Goal: Task Accomplishment & Management: Use online tool/utility

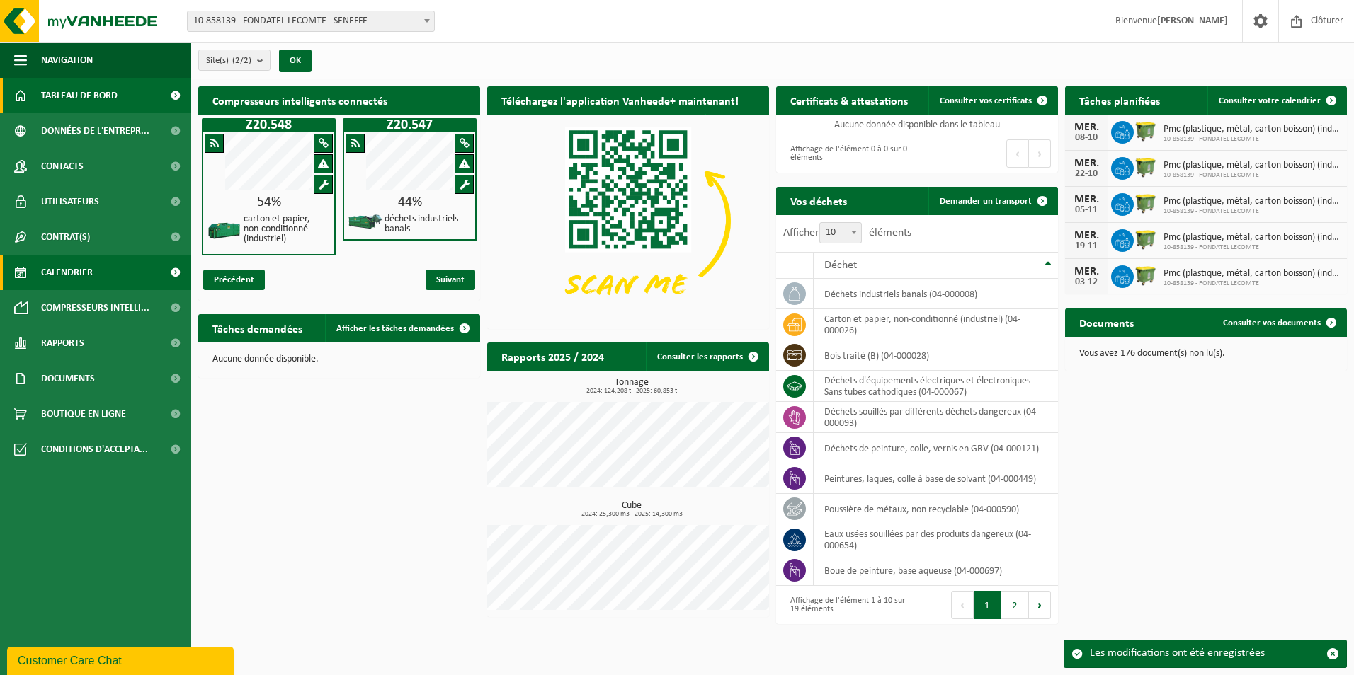
click at [115, 270] on link "Calendrier" at bounding box center [95, 272] width 191 height 35
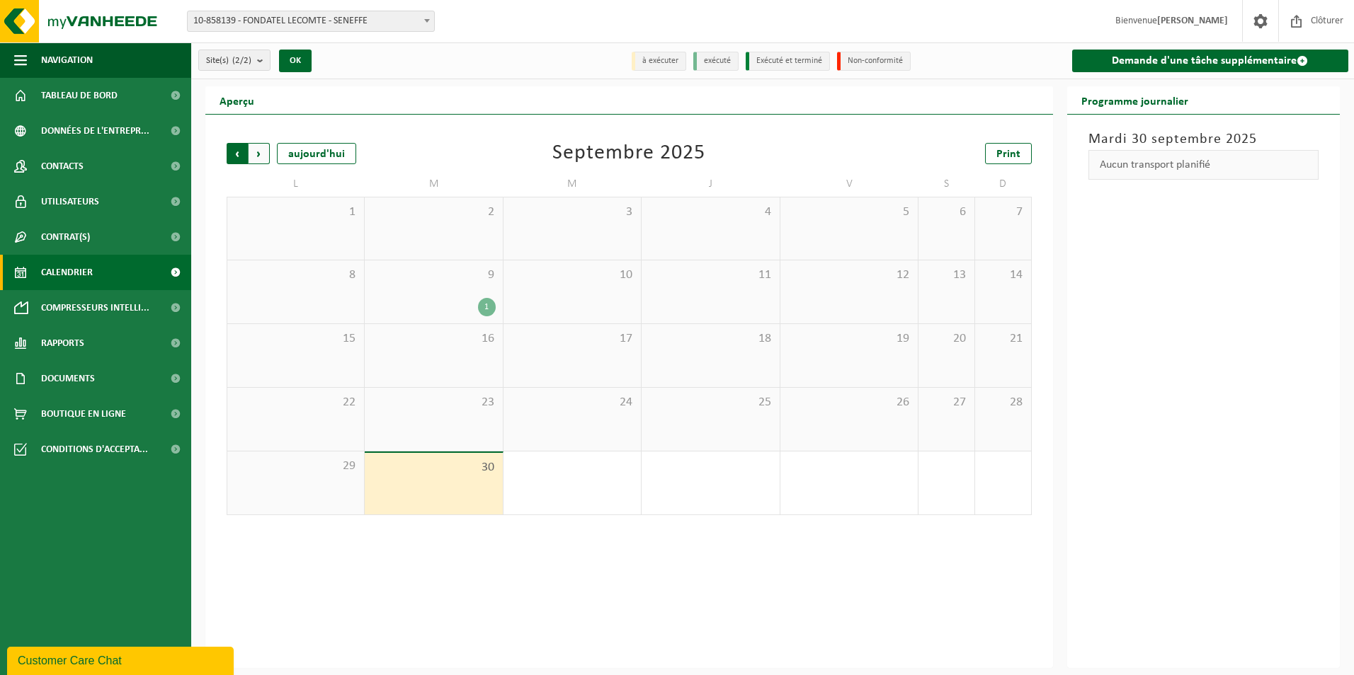
click at [259, 143] on span "Suivant" at bounding box center [258, 153] width 21 height 21
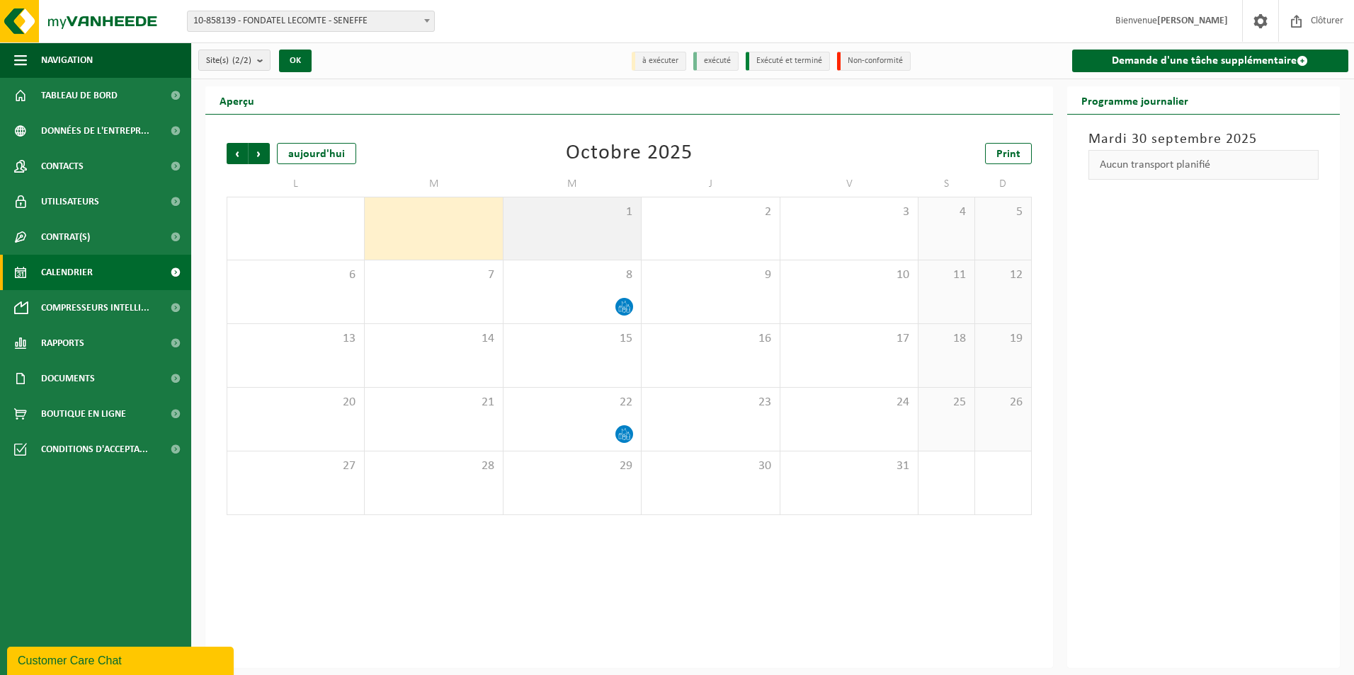
click at [592, 219] on div "1" at bounding box center [571, 229] width 137 height 62
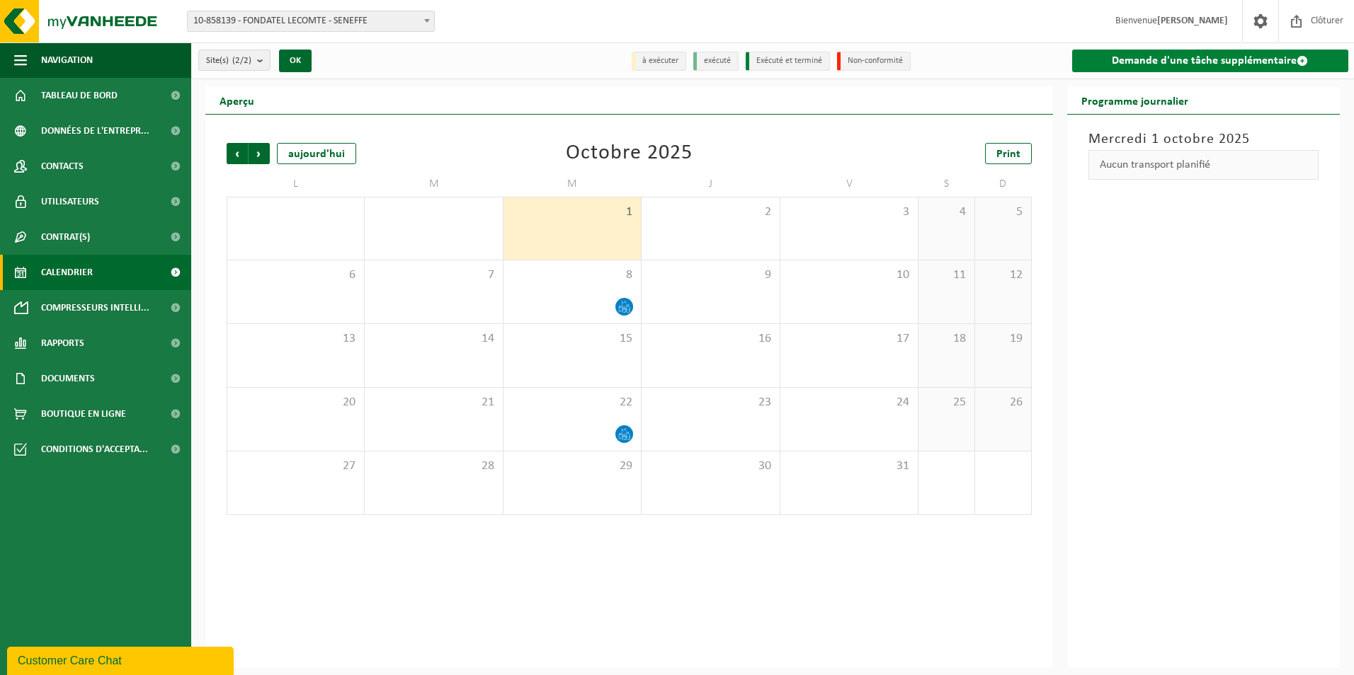
click at [1222, 58] on link "Demande d'une tâche supplémentaire" at bounding box center [1210, 61] width 277 height 23
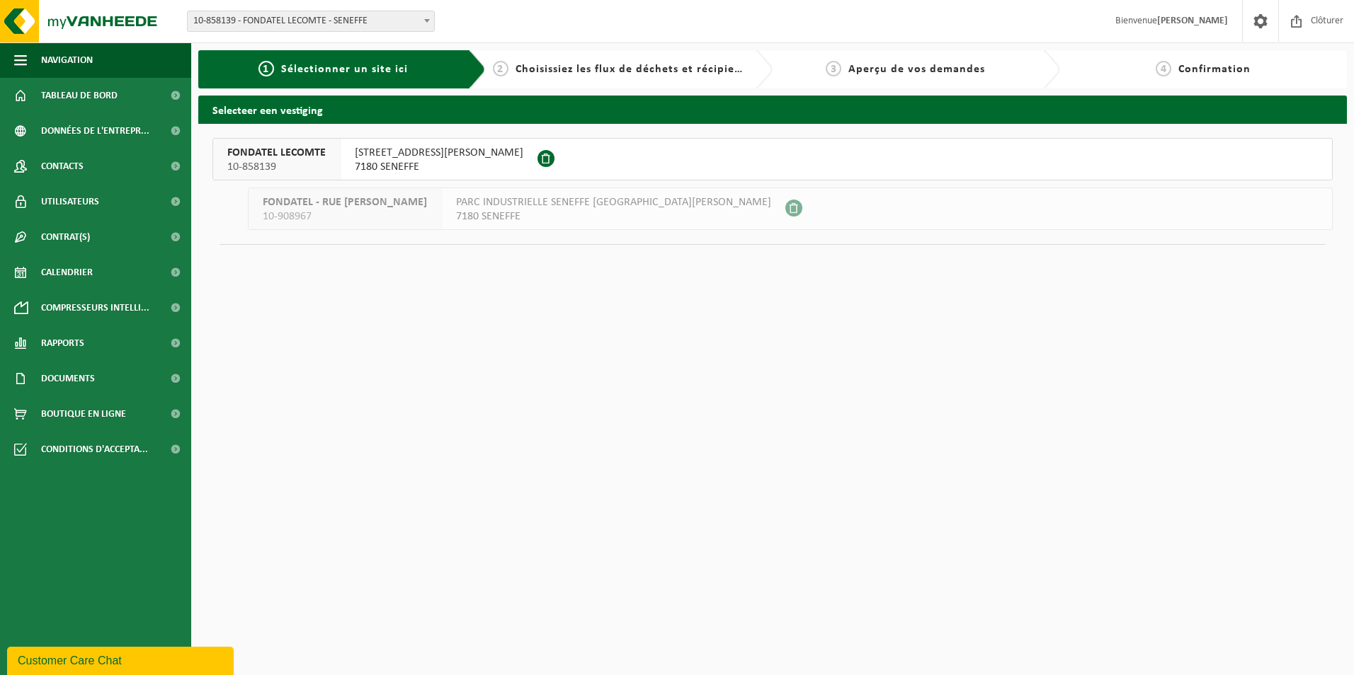
click at [421, 158] on span "RUE GEORGES STEPHENSON 25" at bounding box center [439, 153] width 168 height 14
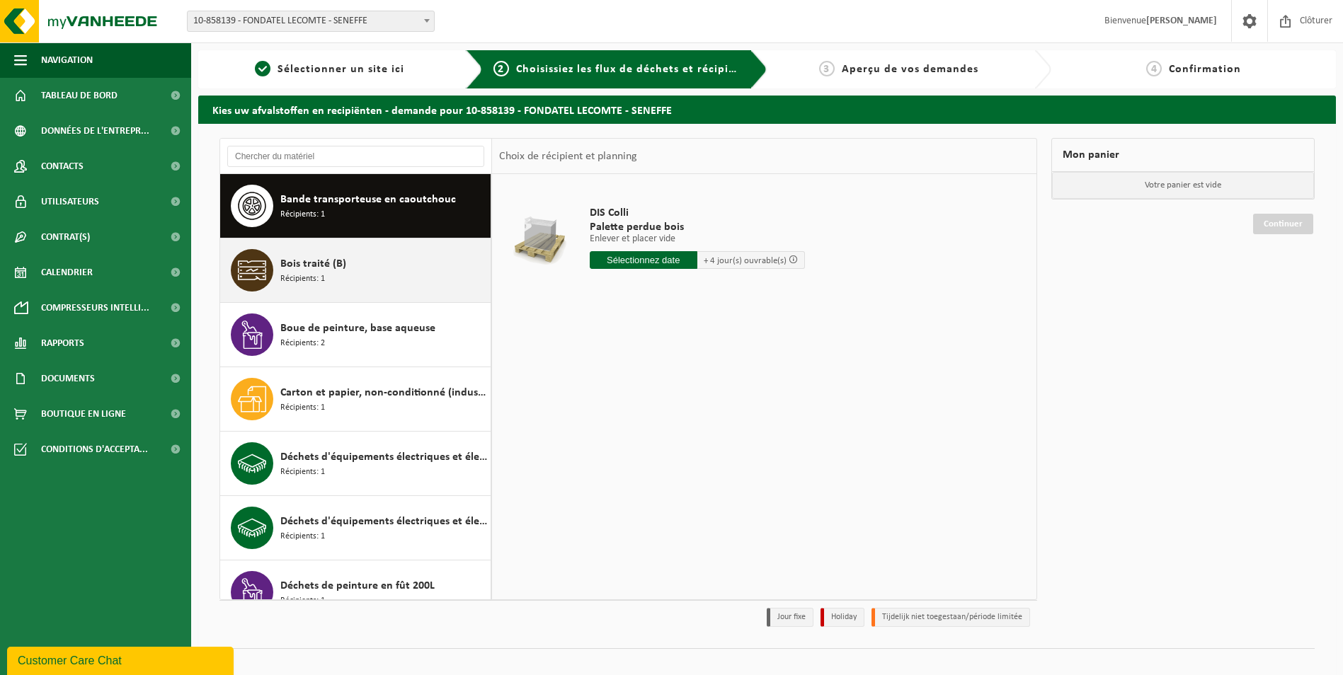
click at [368, 272] on div "Bois traité (B) Récipients: 1" at bounding box center [383, 270] width 207 height 42
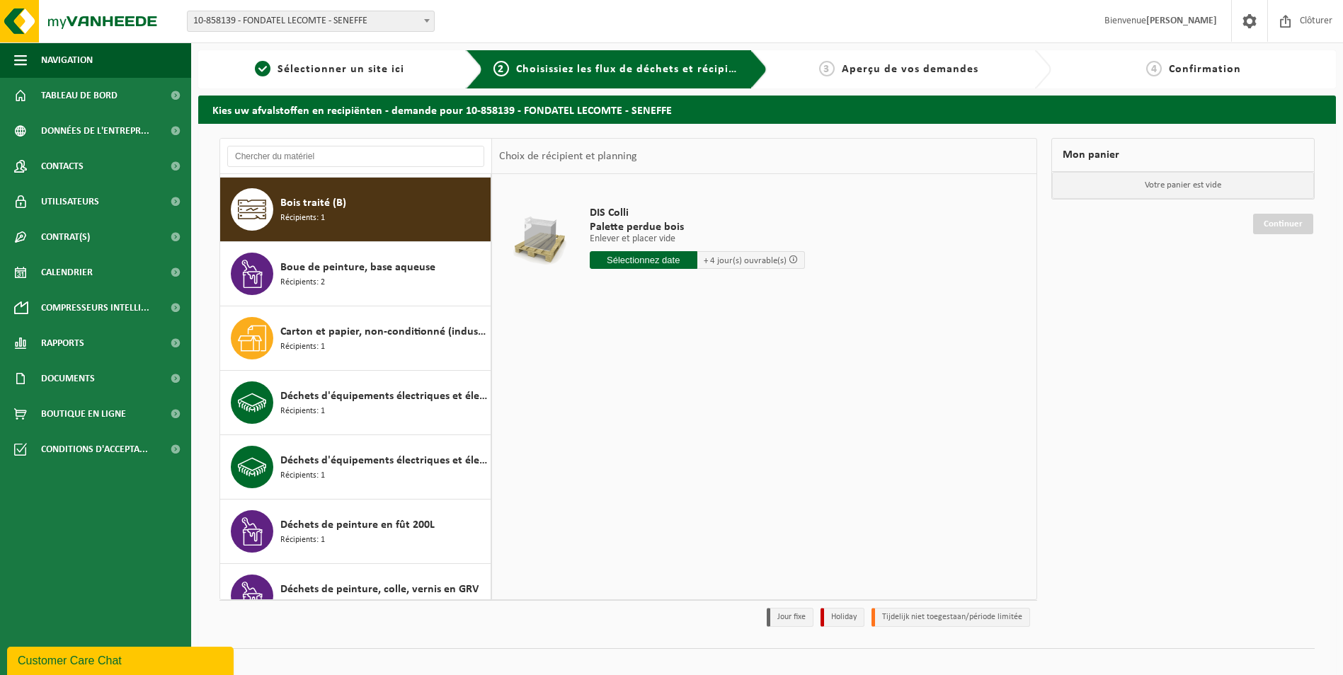
scroll to position [64, 0]
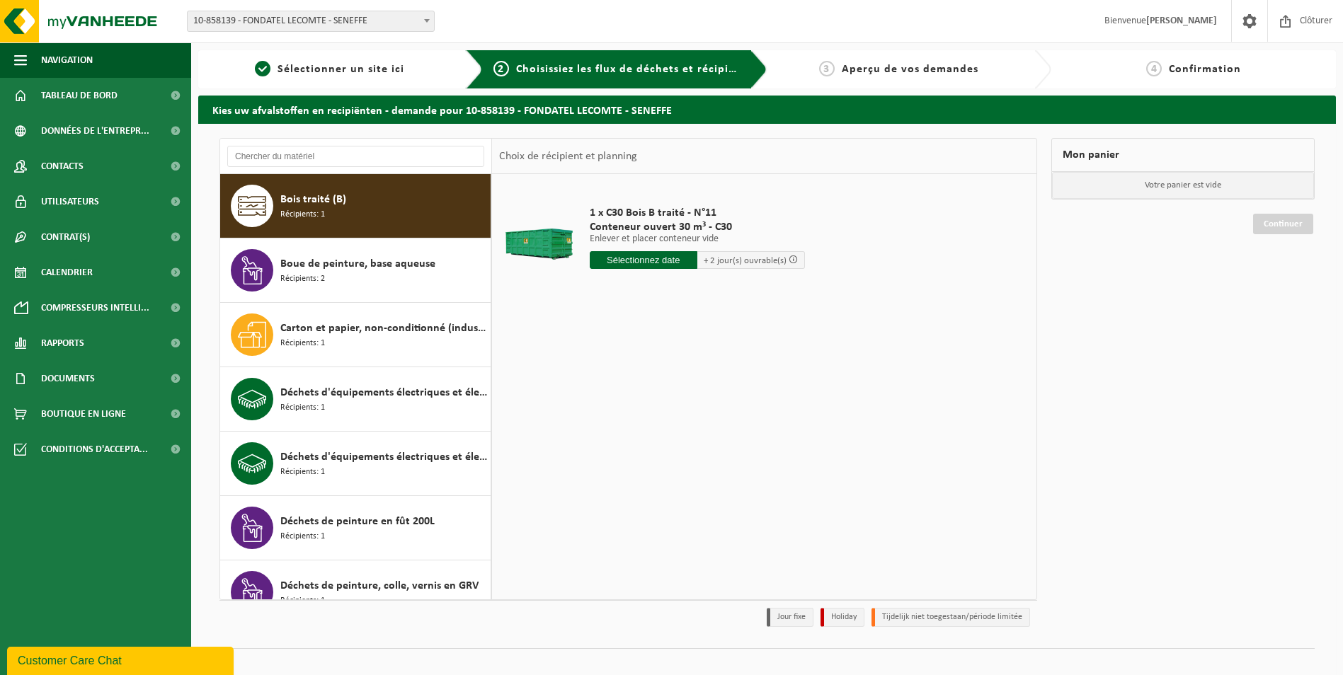
click at [640, 260] on input "text" at bounding box center [644, 260] width 108 height 18
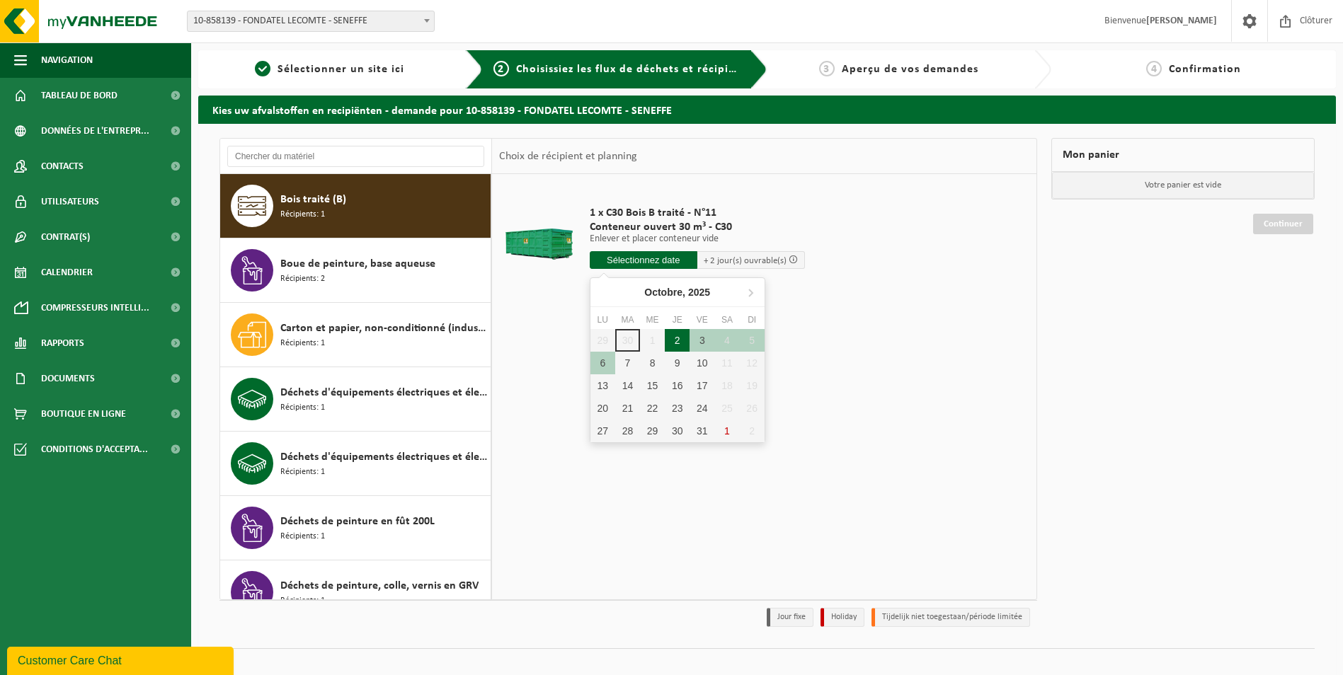
click at [677, 338] on div "2" at bounding box center [677, 340] width 25 height 23
type input "à partir de 2025-10-02"
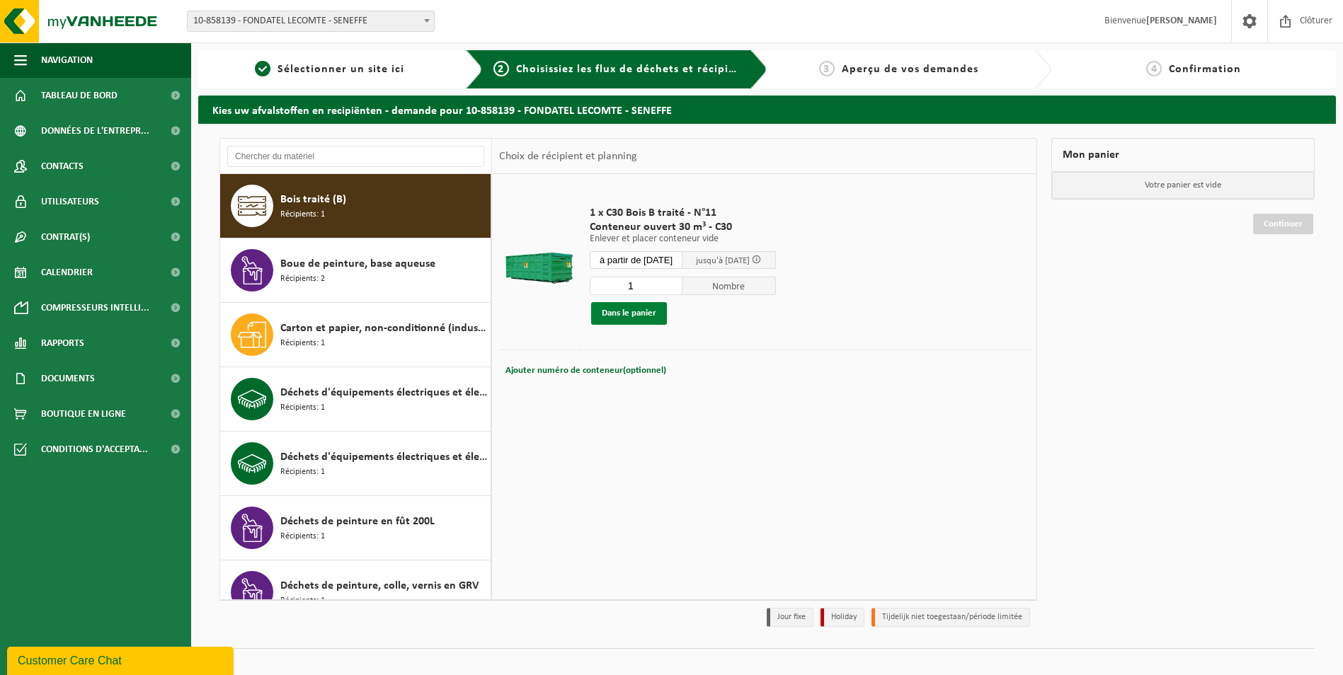
click at [624, 312] on button "Dans le panier" at bounding box center [629, 313] width 76 height 23
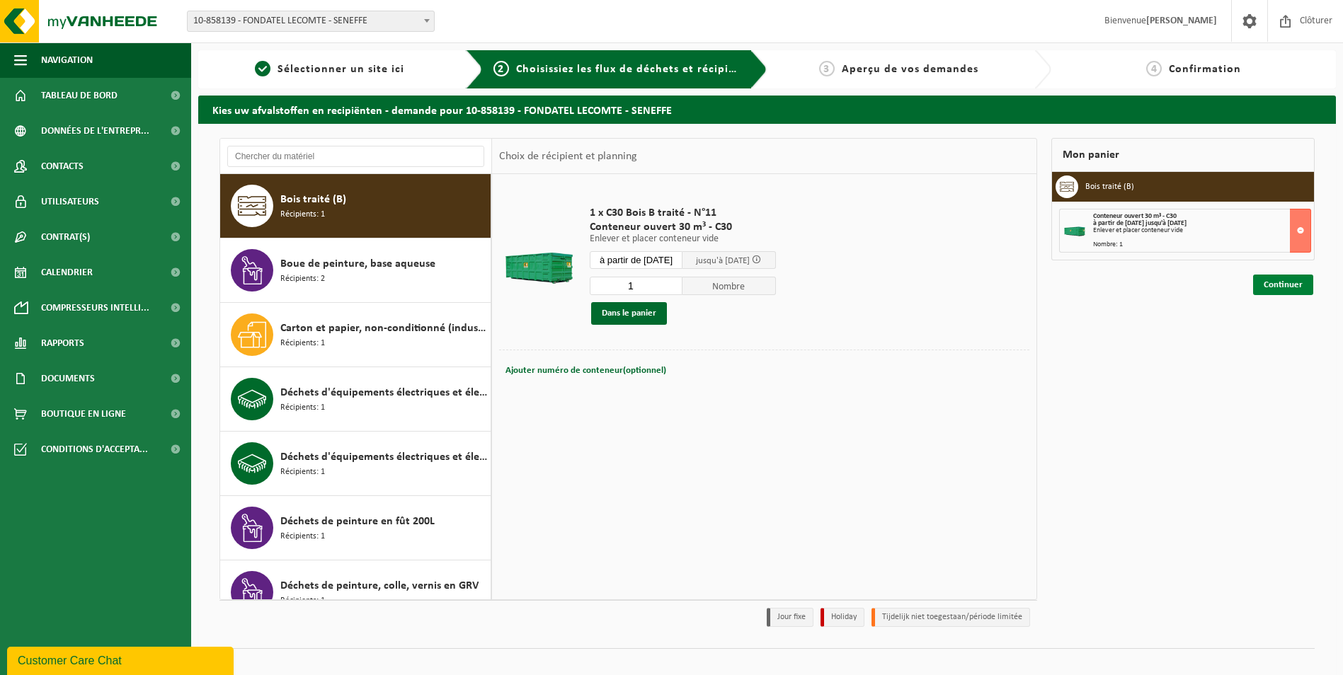
click at [1279, 287] on link "Continuer" at bounding box center [1283, 285] width 60 height 21
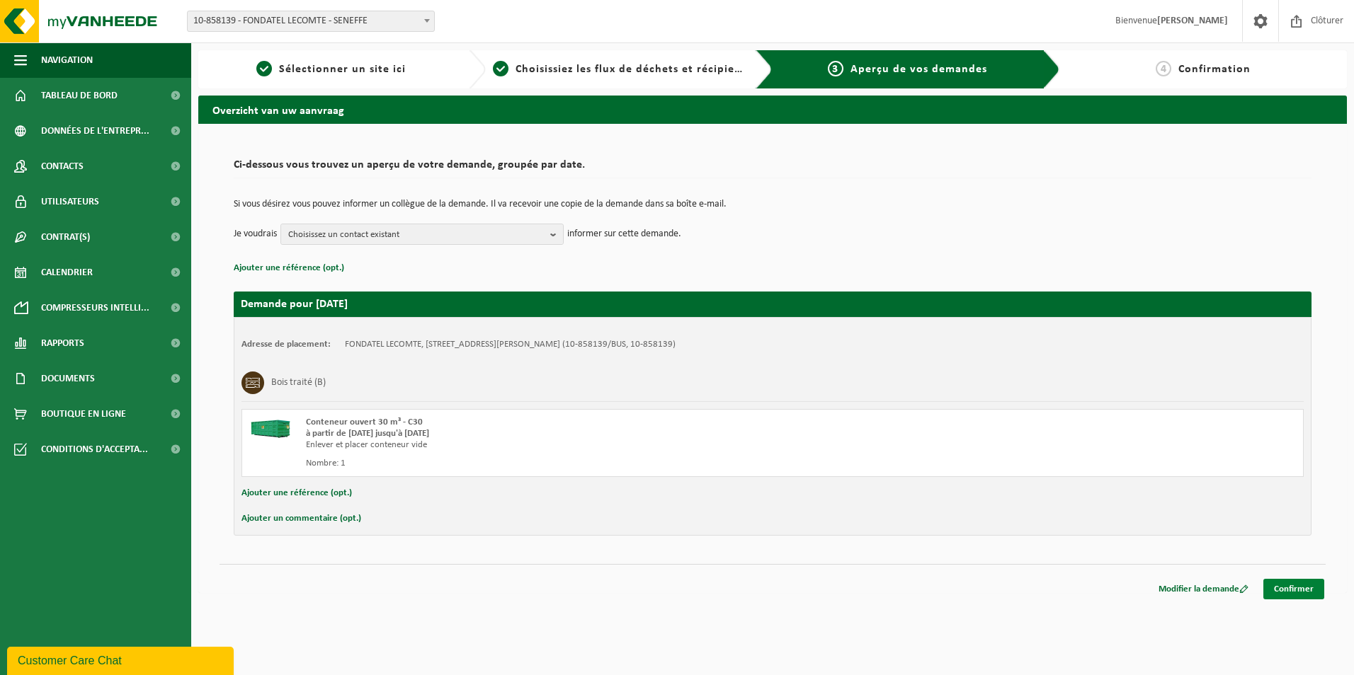
click at [1276, 580] on link "Confirmer" at bounding box center [1293, 589] width 61 height 21
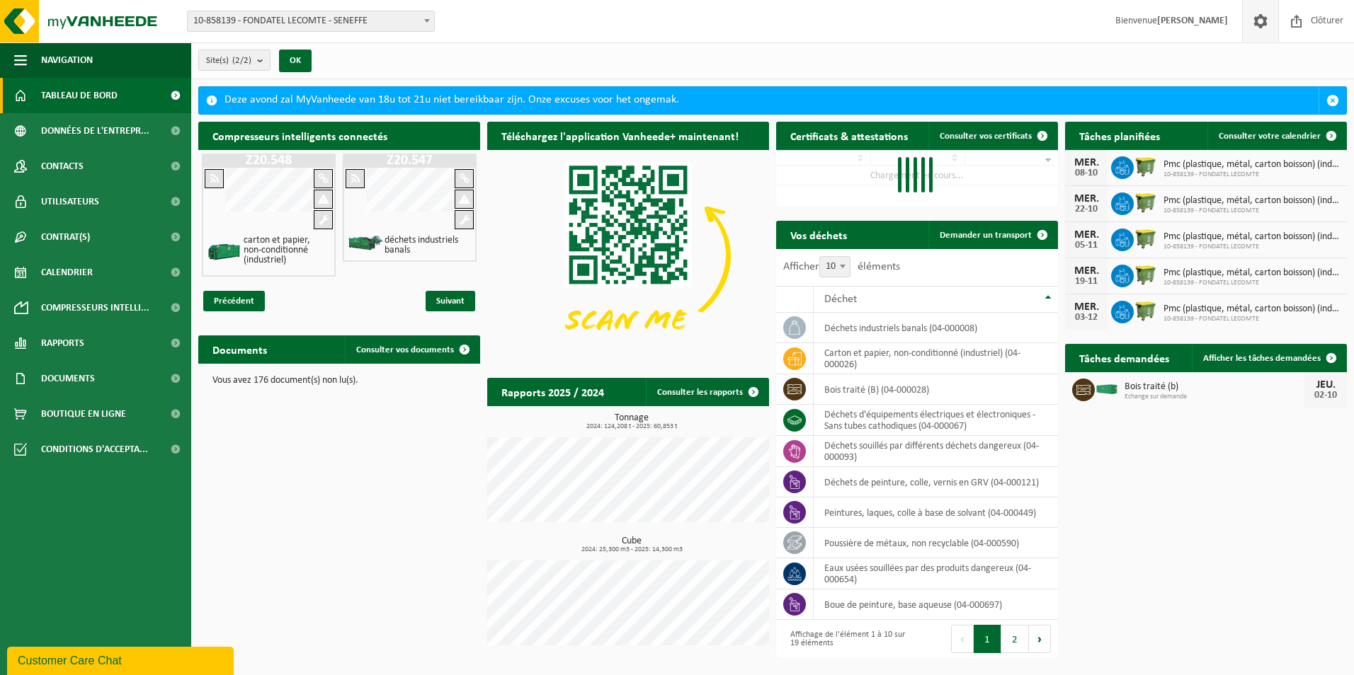
click at [1253, 18] on span at bounding box center [1259, 21] width 21 height 42
click at [1254, 12] on span at bounding box center [1259, 21] width 21 height 42
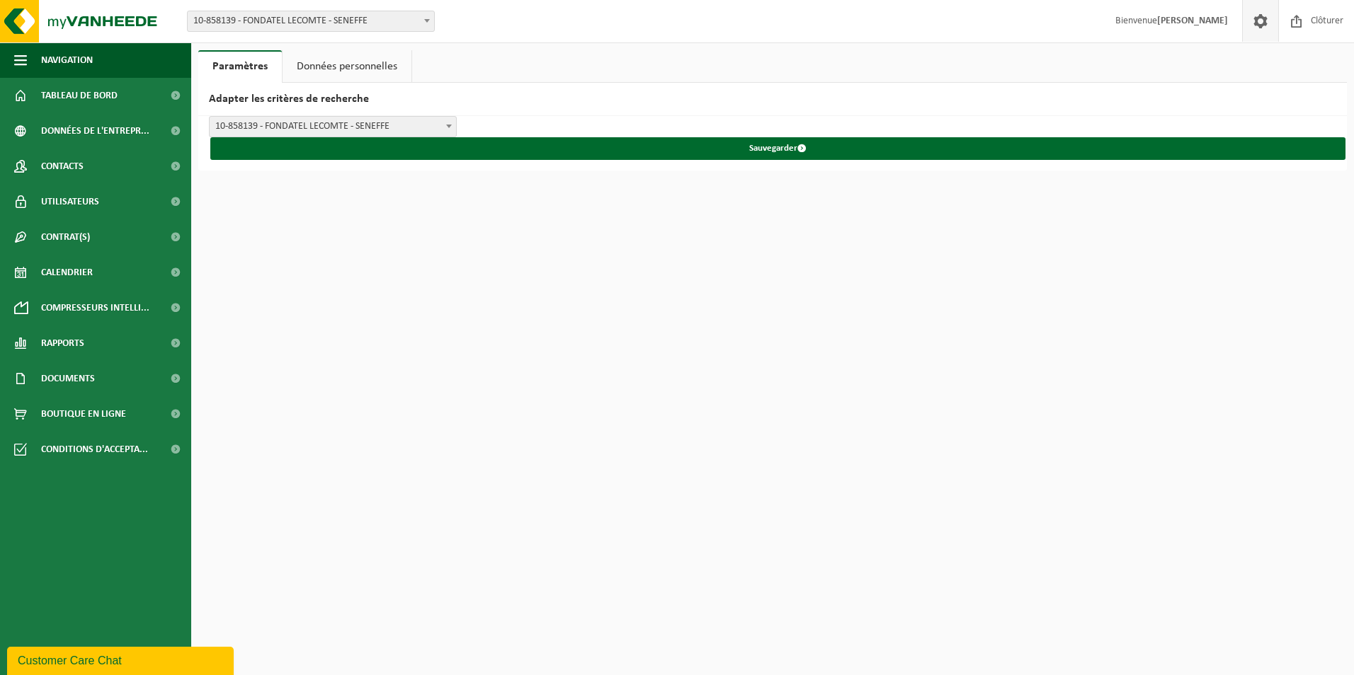
click at [381, 71] on link "Données personnelles" at bounding box center [346, 66] width 129 height 33
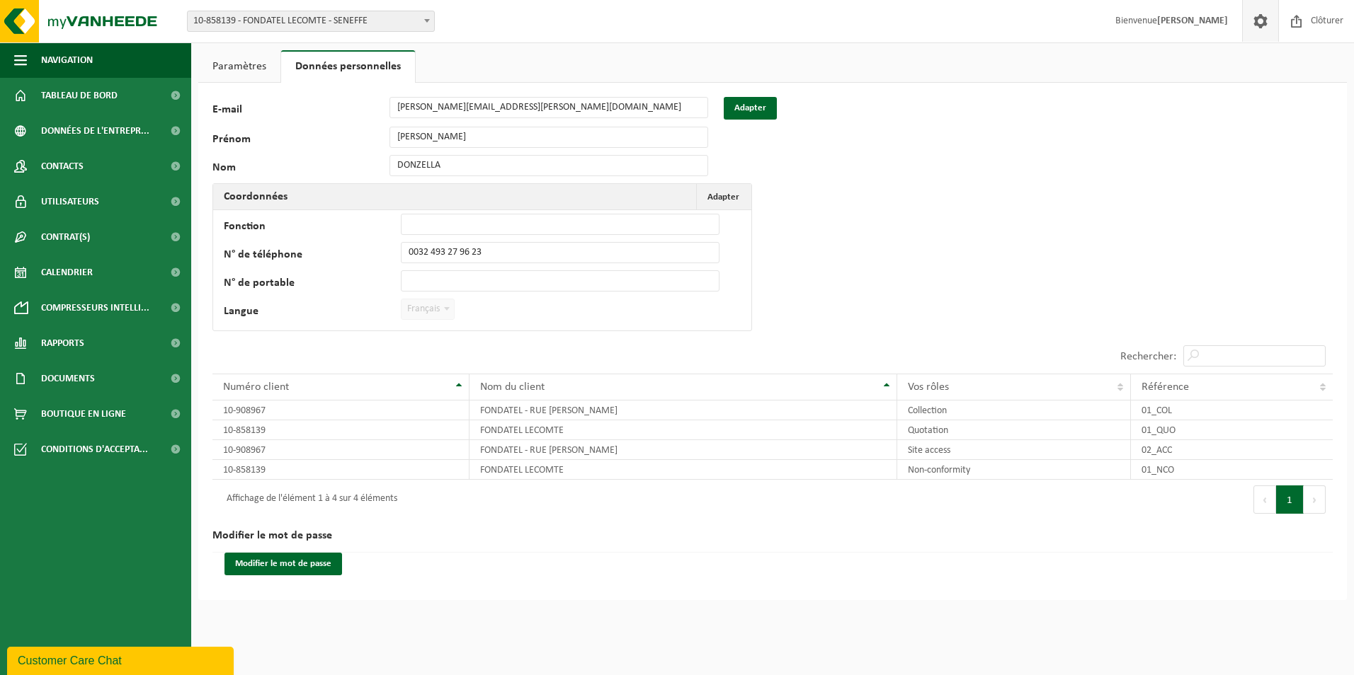
click at [225, 75] on link "Paramètres" at bounding box center [239, 66] width 82 height 33
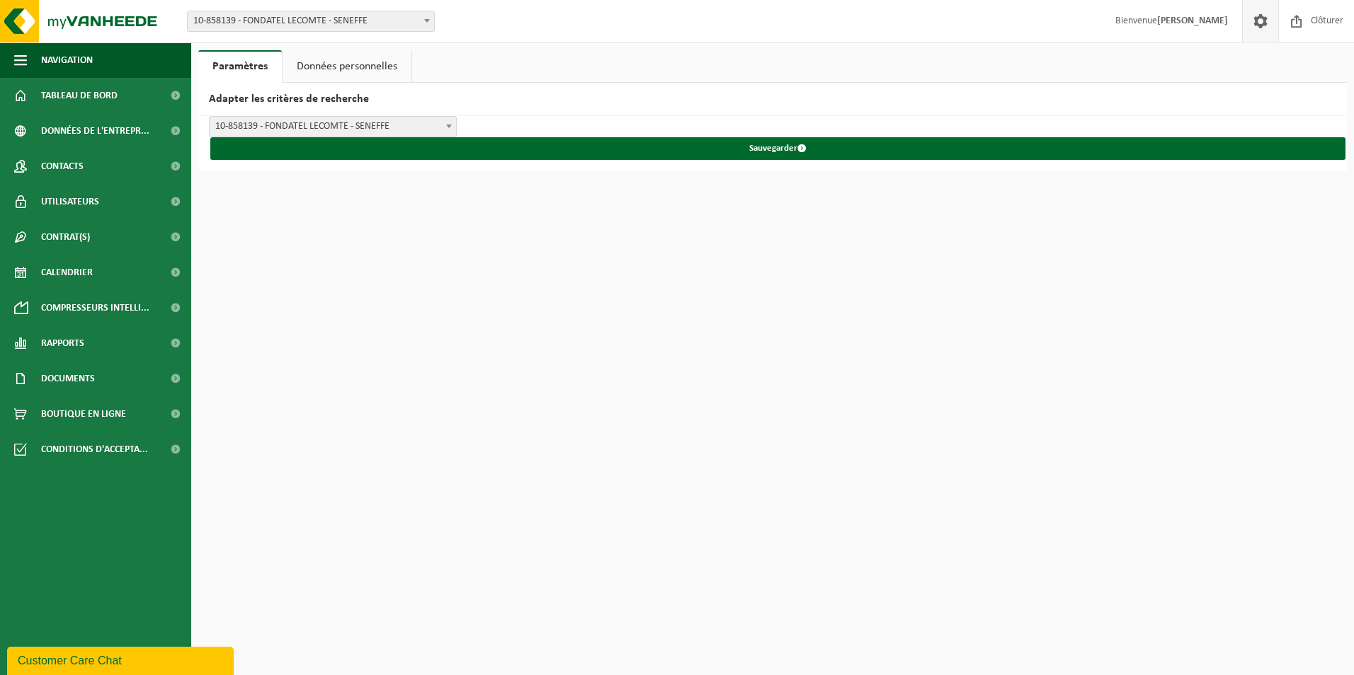
click at [362, 58] on link "Données personnelles" at bounding box center [346, 66] width 129 height 33
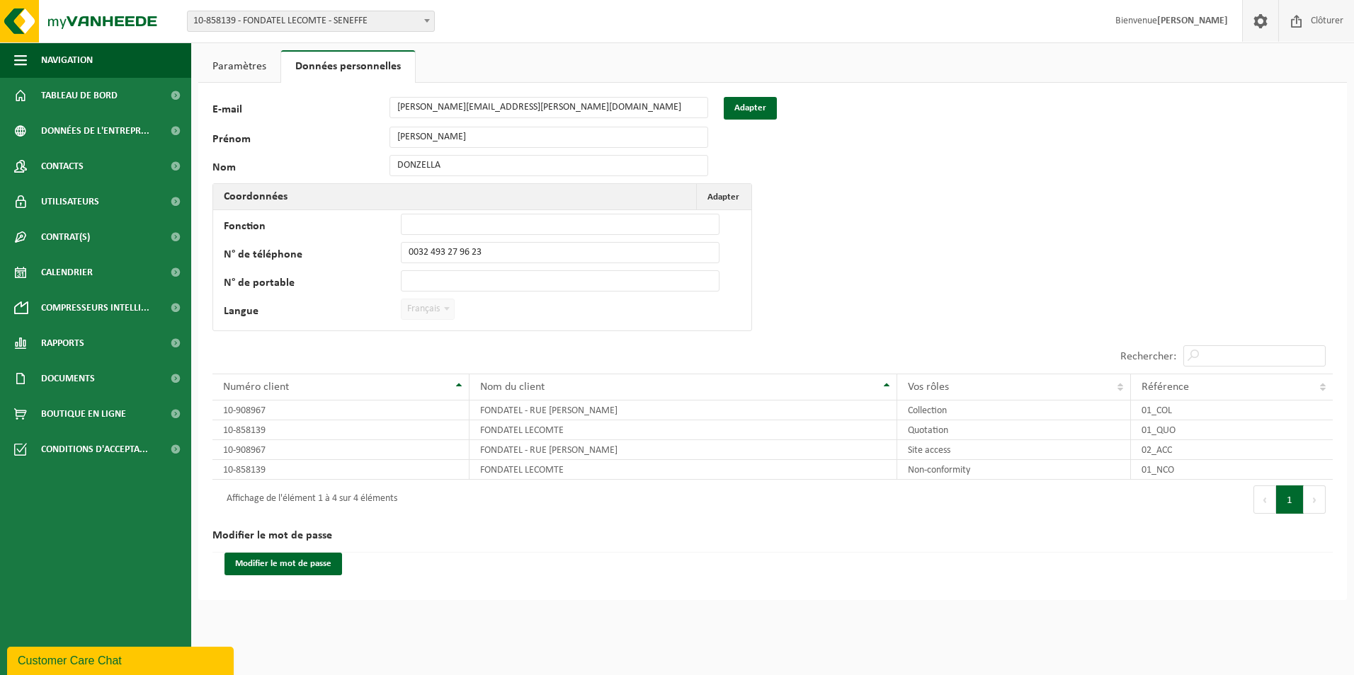
click at [1338, 20] on span "Clôturer" at bounding box center [1327, 21] width 40 height 42
